Goal: Task Accomplishment & Management: Use online tool/utility

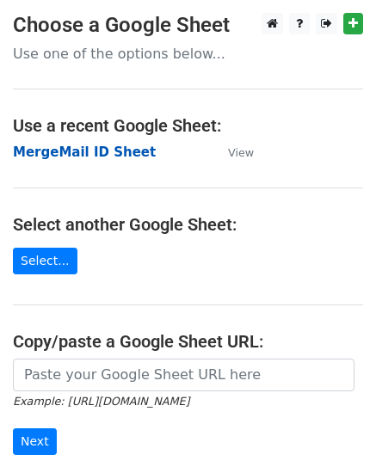
click at [73, 155] on strong "MergeMail ID Sheet" at bounding box center [84, 152] width 143 height 15
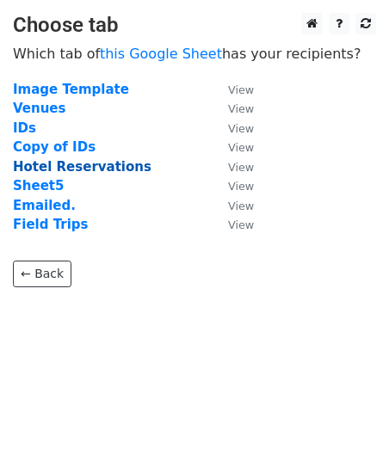
click at [52, 170] on strong "Hotel Reservations" at bounding box center [82, 166] width 139 height 15
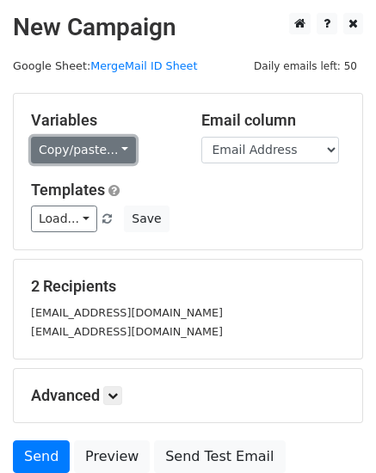
click at [79, 152] on link "Copy/paste..." at bounding box center [83, 150] width 105 height 27
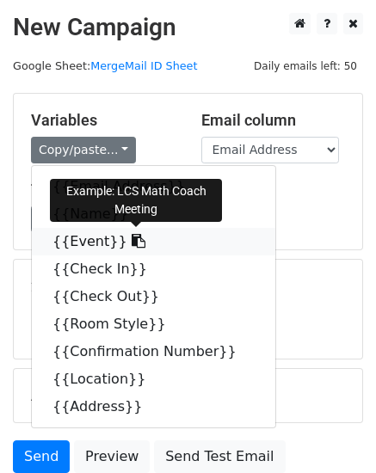
click at [132, 244] on icon at bounding box center [139, 241] width 14 height 14
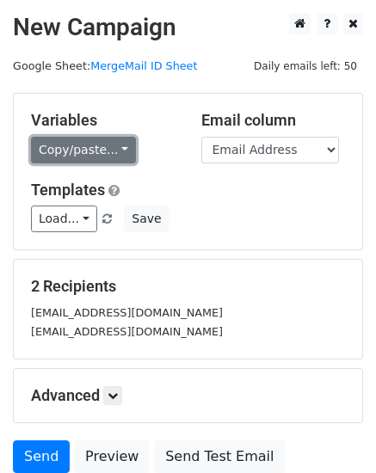
click at [54, 161] on link "Copy/paste..." at bounding box center [83, 150] width 105 height 27
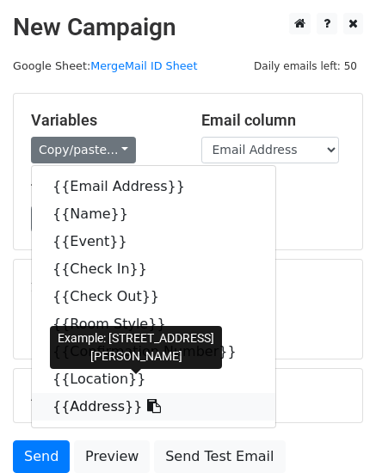
click at [96, 412] on link "{{Address}}" at bounding box center [154, 407] width 244 height 28
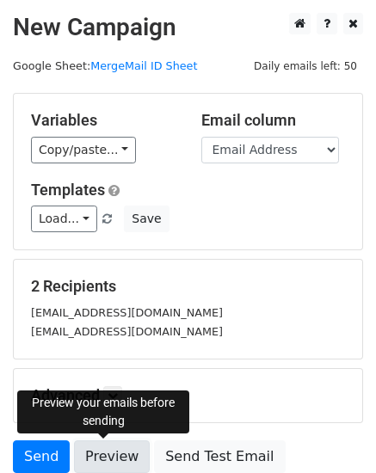
click at [108, 461] on link "Preview" at bounding box center [112, 457] width 76 height 33
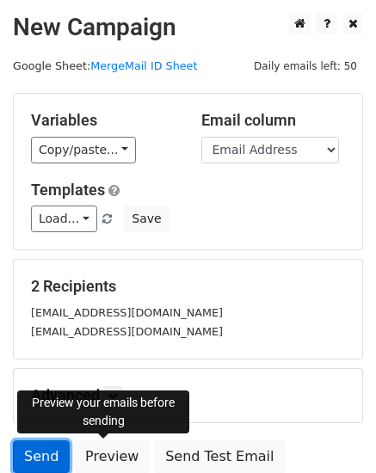
click at [48, 457] on link "Send" at bounding box center [41, 457] width 57 height 33
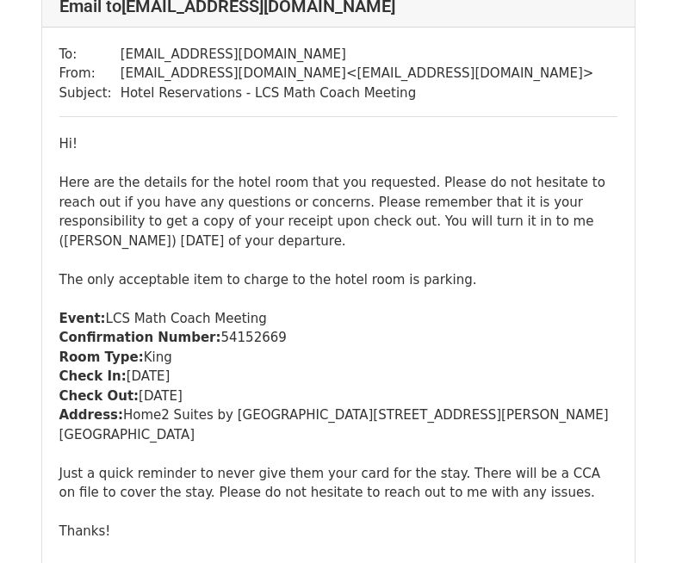
scroll to position [172, 0]
